Goal: Transaction & Acquisition: Purchase product/service

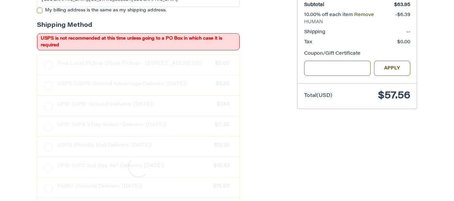
scroll to position [211, 0]
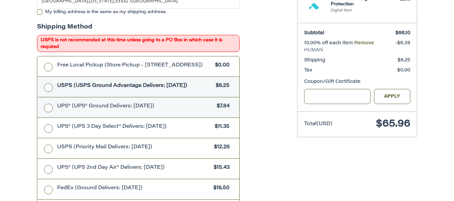
click at [52, 111] on label "UPS® (UPS® Ground Delivers: Thu, Oct 16) $7.84" at bounding box center [138, 107] width 202 height 20
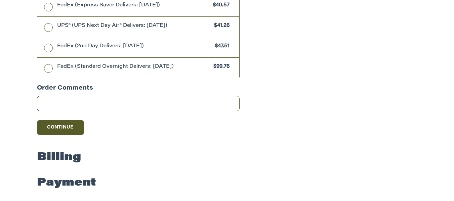
scroll to position [417, 0]
click at [62, 127] on button "Continue" at bounding box center [60, 127] width 47 height 15
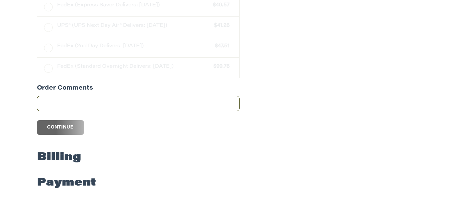
scroll to position [158, 0]
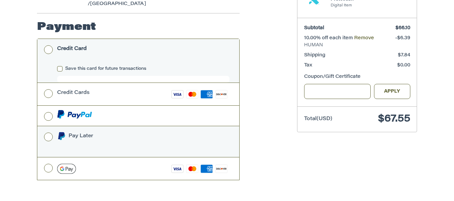
click at [48, 126] on label "Pay Later" at bounding box center [138, 141] width 202 height 31
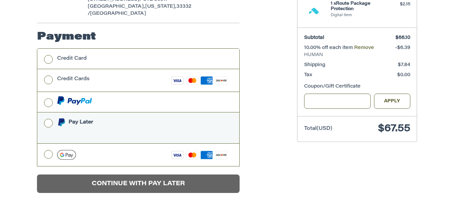
scroll to position [205, 0]
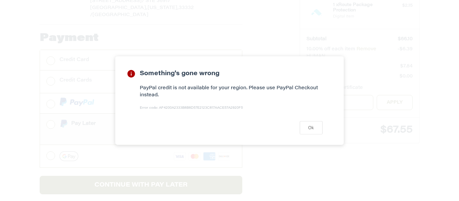
click at [337, 171] on div "Something's gone wrong PayPal credit is not available for your region. Please u…" at bounding box center [229, 100] width 459 height 201
click at [13, 95] on div "Something's gone wrong PayPal credit is not available for your region. Please u…" at bounding box center [229, 100] width 459 height 201
click at [314, 128] on button "Ok" at bounding box center [310, 127] width 23 height 13
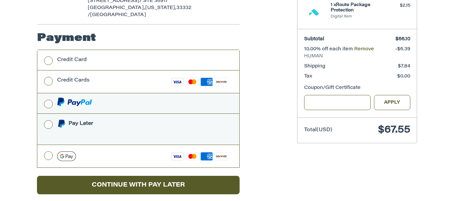
click at [52, 97] on label at bounding box center [138, 103] width 202 height 20
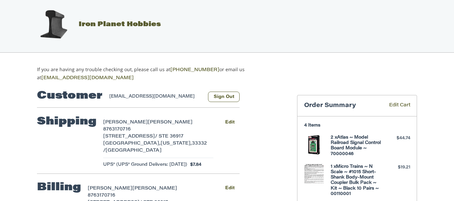
scroll to position [0, 0]
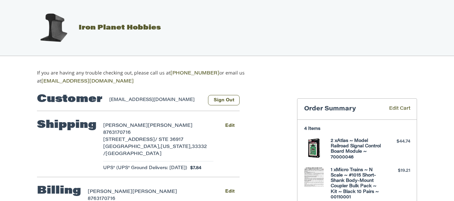
click at [341, 150] on h4 "2 x Atlas ~ Model Railroad Signal Control Board Module ~ 70000046" at bounding box center [355, 149] width 51 height 22
click at [344, 146] on h4 "2 x Atlas ~ Model Railroad Signal Control Board Module ~ 70000046" at bounding box center [355, 149] width 51 height 22
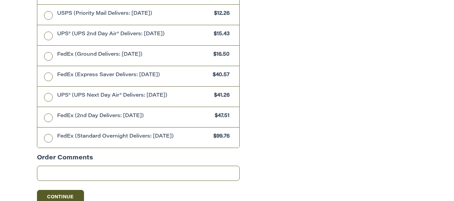
scroll to position [436, 0]
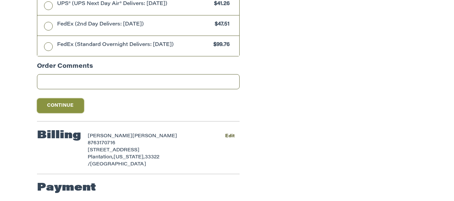
drag, startPoint x: 61, startPoint y: 108, endPoint x: 80, endPoint y: 108, distance: 18.8
click at [61, 108] on button "Continue" at bounding box center [60, 105] width 47 height 15
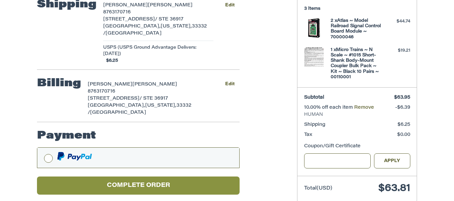
scroll to position [132, 0]
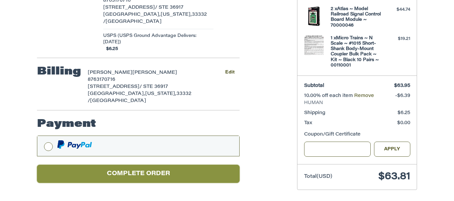
click at [163, 165] on button "Complete order" at bounding box center [138, 174] width 202 height 18
